Goal: Book appointment/travel/reservation: Register for event/course

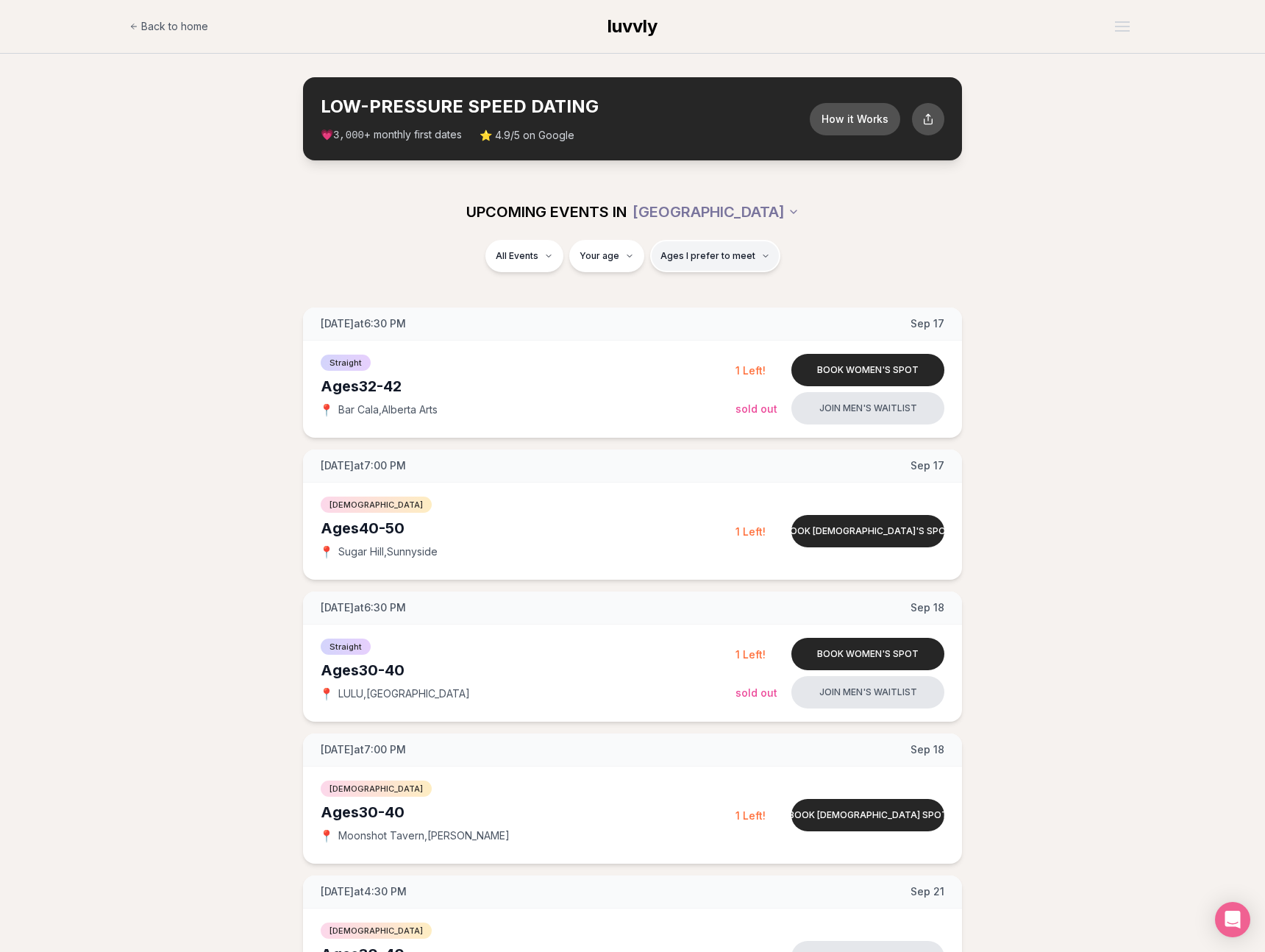
click at [721, 261] on button "Ages I prefer to meet" at bounding box center [715, 256] width 130 height 32
click at [693, 256] on span "Ages I prefer to meet" at bounding box center [707, 256] width 95 height 12
click at [706, 306] on div "Please enter your age first" at bounding box center [715, 297] width 130 height 27
click at [706, 294] on div "Please enter your age first" at bounding box center [715, 297] width 130 height 27
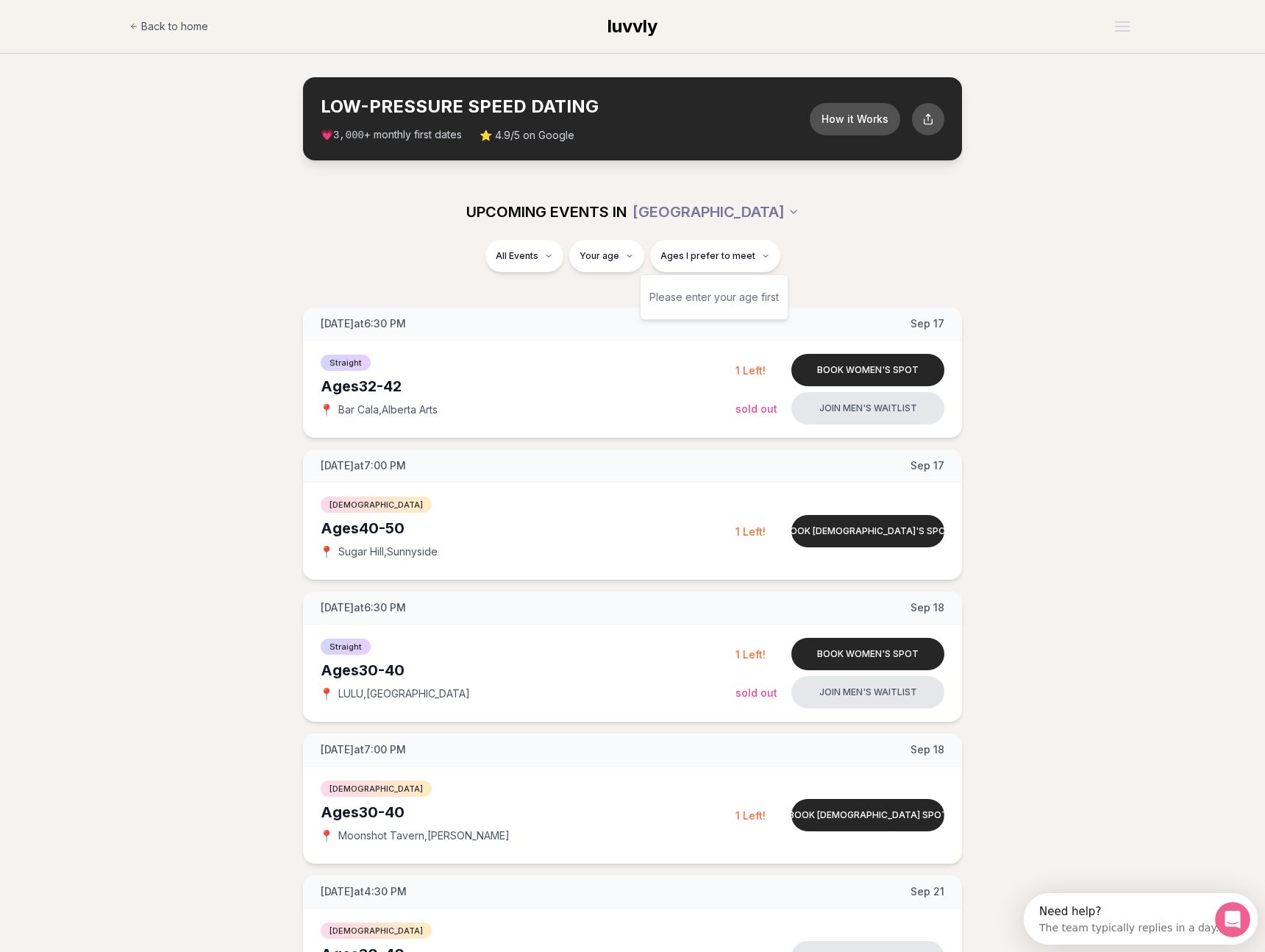
click at [702, 300] on div "Please enter your age first" at bounding box center [715, 297] width 130 height 27
type input "**"
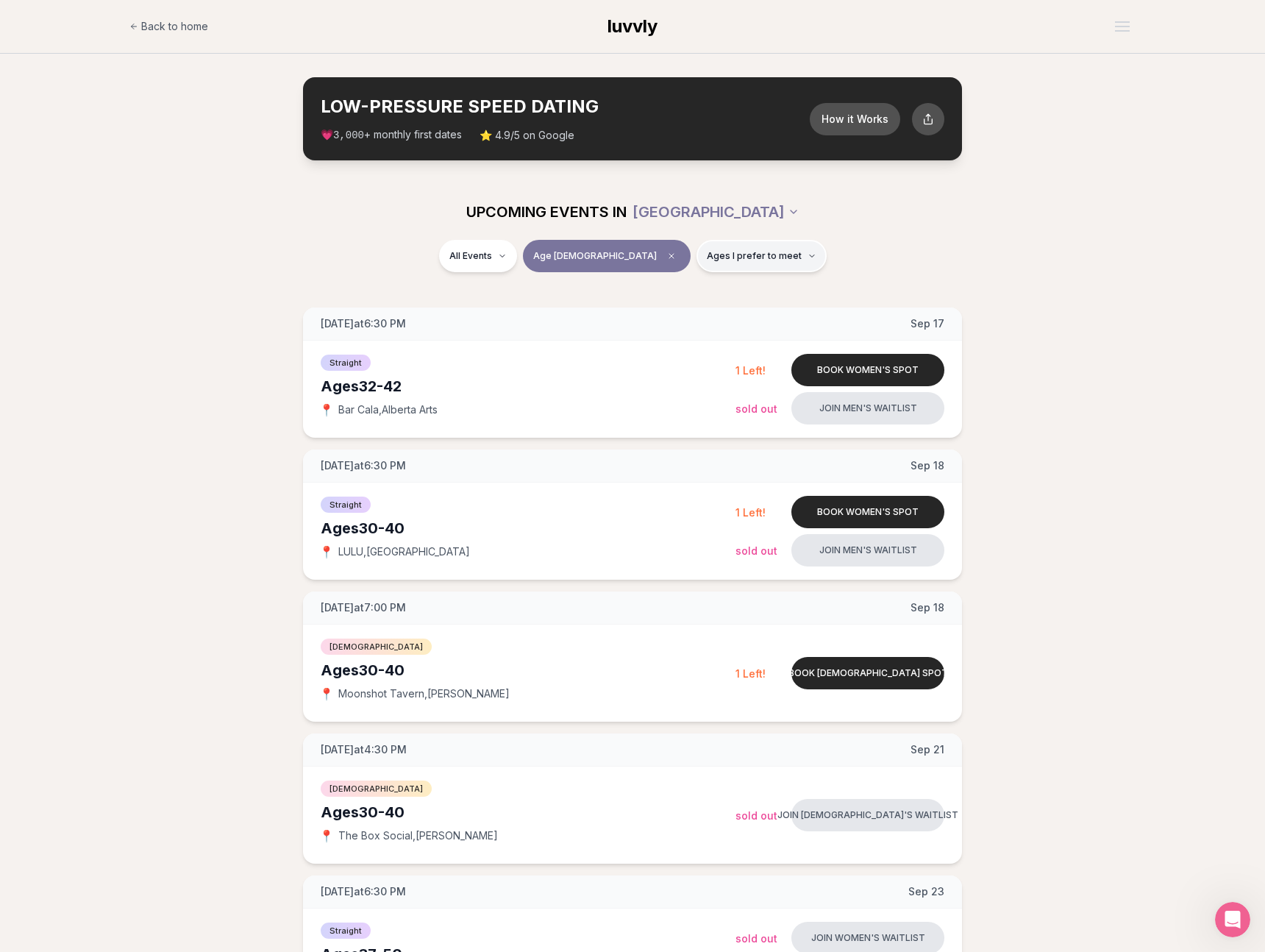
click at [698, 265] on button "Ages I prefer to meet" at bounding box center [761, 256] width 130 height 32
drag, startPoint x: 655, startPoint y: 294, endPoint x: 652, endPoint y: 309, distance: 15.3
click at [655, 294] on button "Younger than me" at bounding box center [655, 291] width 12 height 12
click at [651, 311] on button "Around my age" at bounding box center [655, 311] width 12 height 12
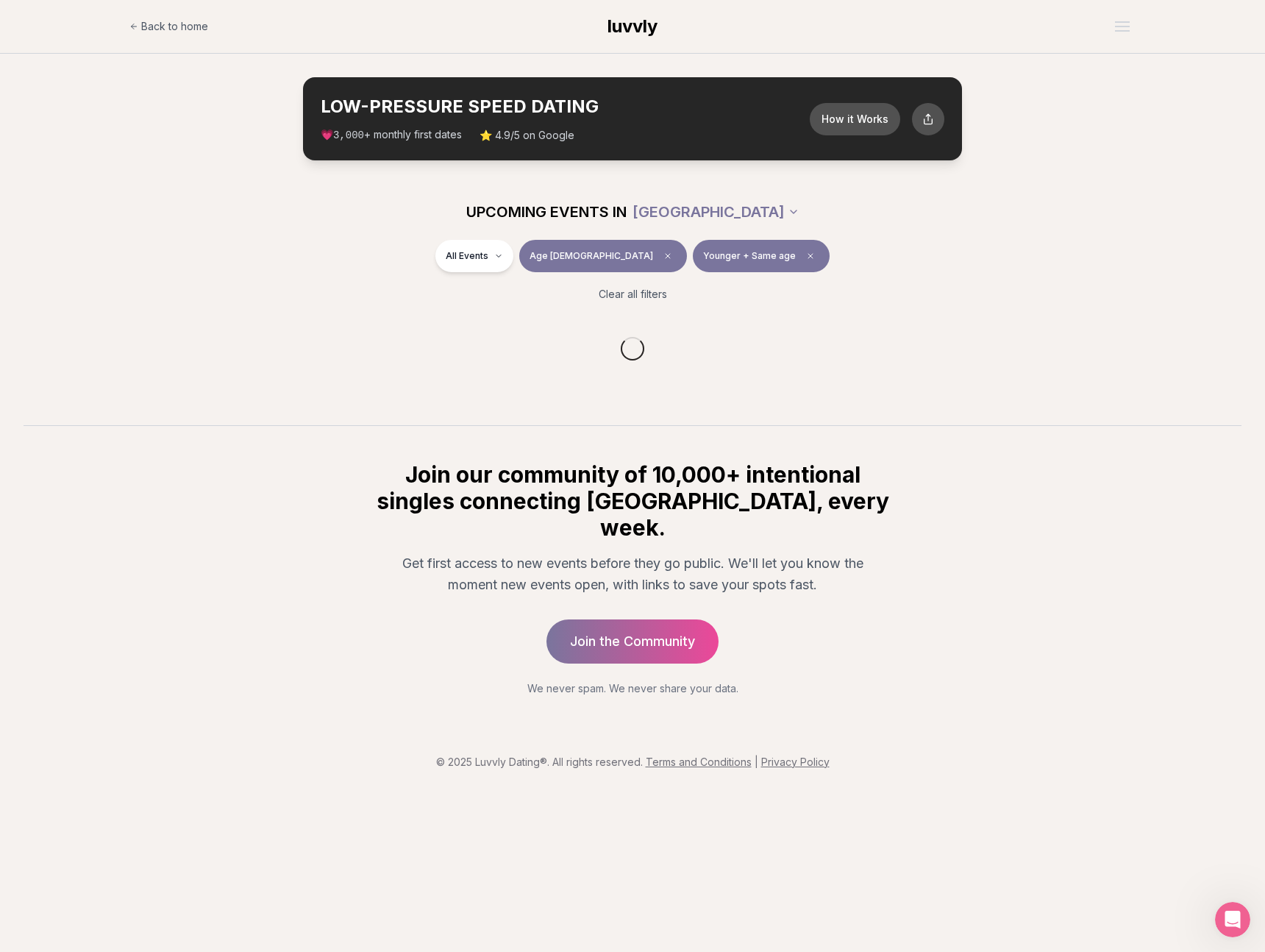
click at [855, 266] on div "All Events Age [DEMOGRAPHIC_DATA] Younger + Same age" at bounding box center [632, 259] width 824 height 38
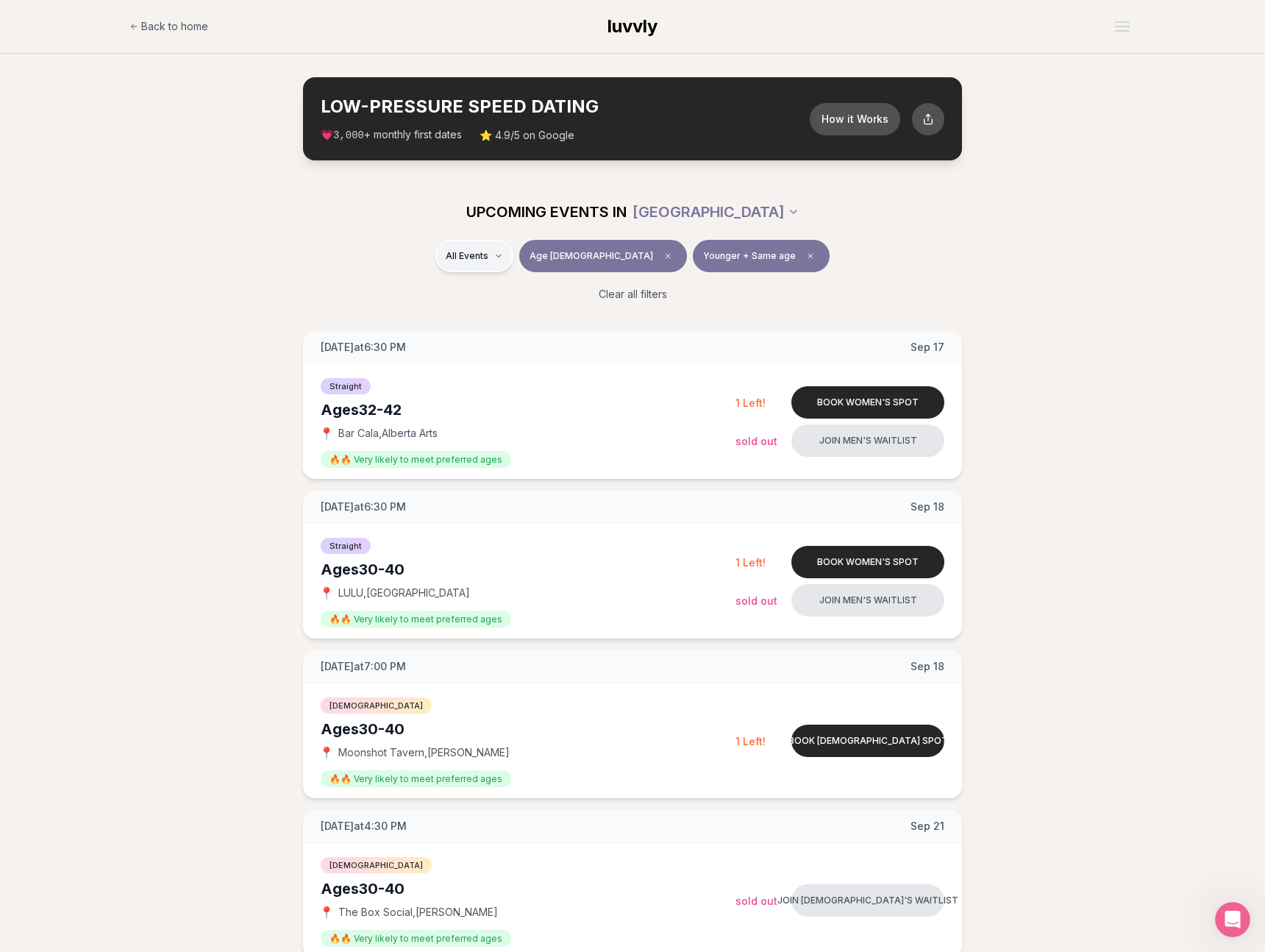
click at [543, 329] on span "[DEMOGRAPHIC_DATA]" at bounding box center [530, 326] width 112 height 15
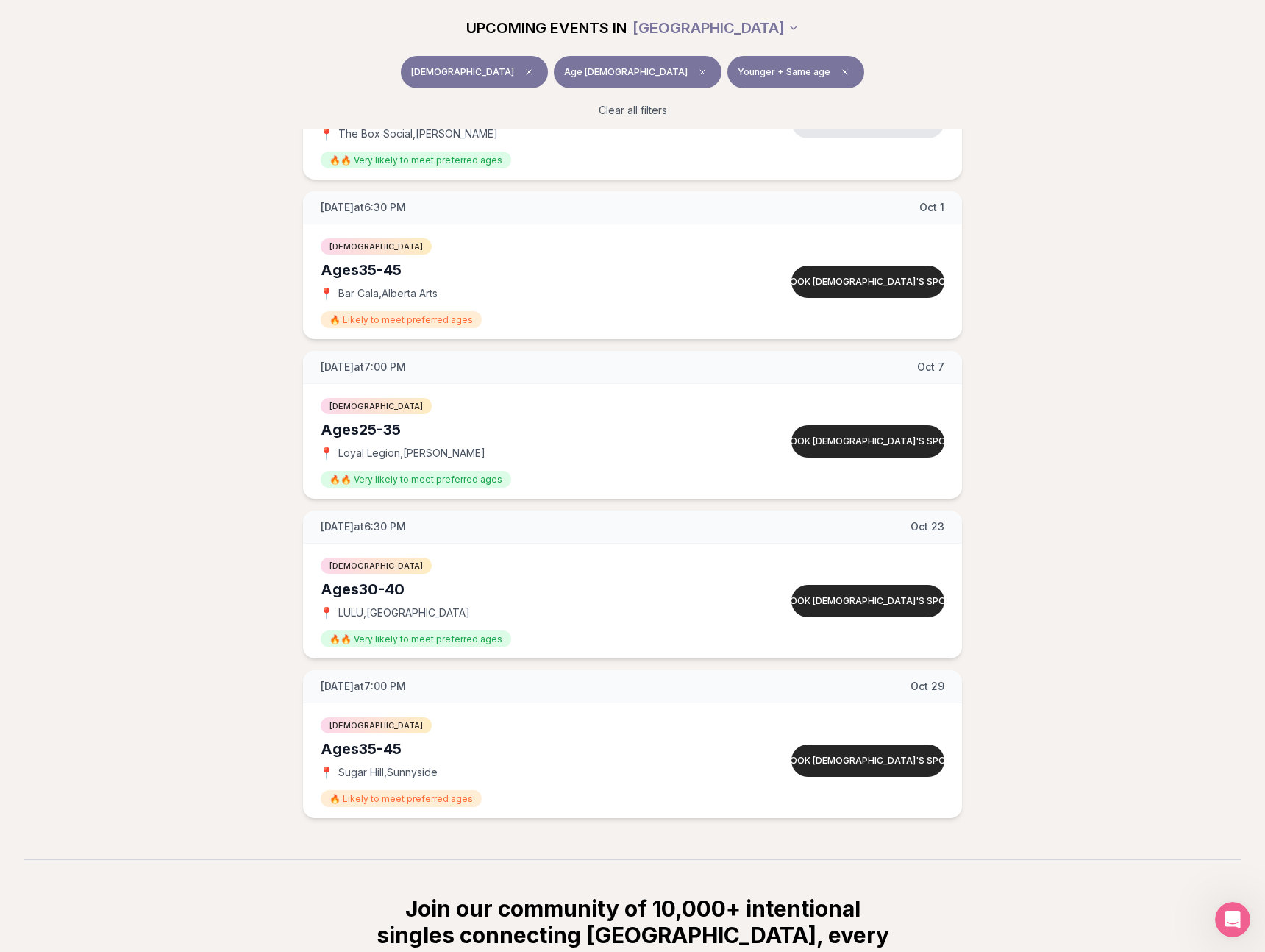
scroll to position [300, 0]
